Goal: Task Accomplishment & Management: Complete application form

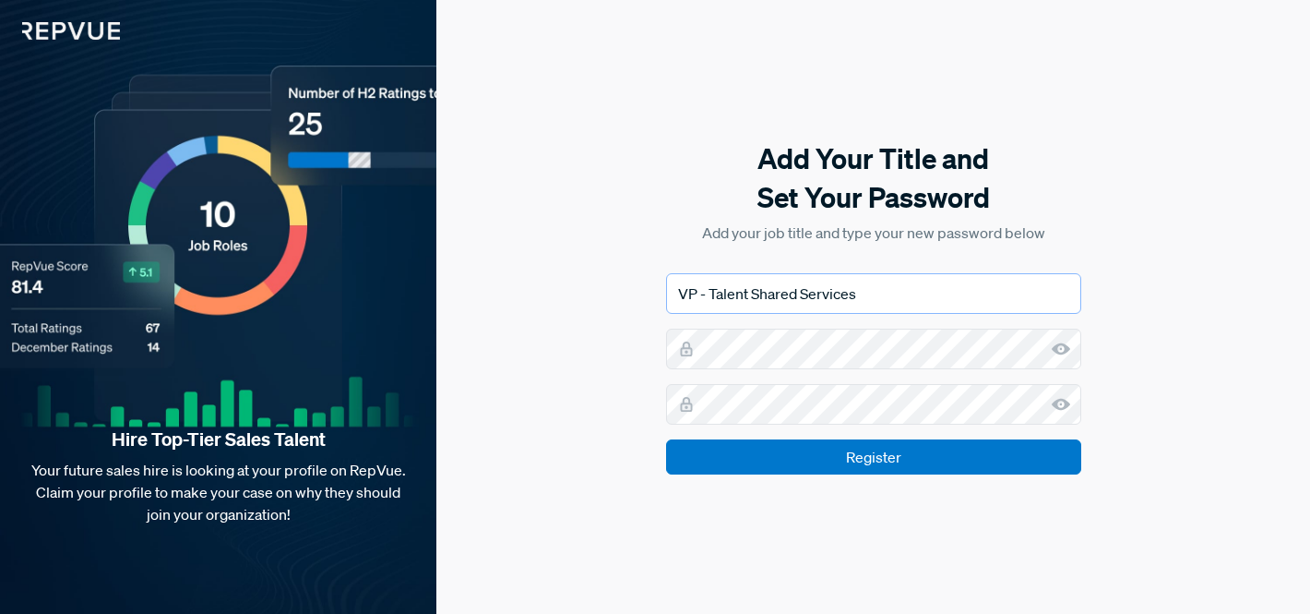
drag, startPoint x: 711, startPoint y: 291, endPoint x: 641, endPoint y: 281, distance: 70.7
click at [644, 281] on div "Add Your Title and Set Your Password Add your job title and type your new passw…" at bounding box center [873, 307] width 874 height 614
type input "Director Talent Shared Services"
click at [0, 613] on com-1password-button at bounding box center [0, 614] width 0 height 0
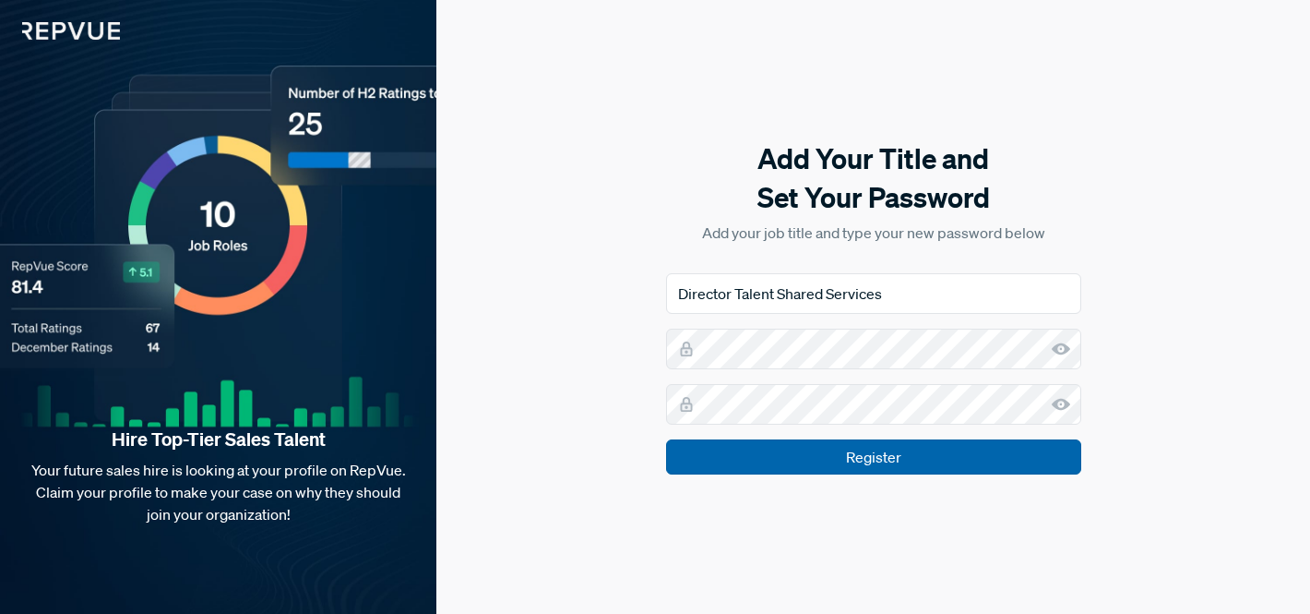
click at [851, 456] on input "Register" at bounding box center [873, 456] width 415 height 35
